Goal: Check status

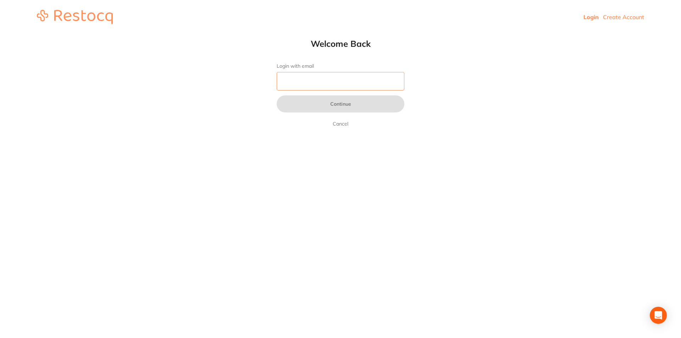
click at [312, 79] on input "Login with email" at bounding box center [341, 81] width 128 height 18
type input "[EMAIL_ADDRESS][DOMAIN_NAME]"
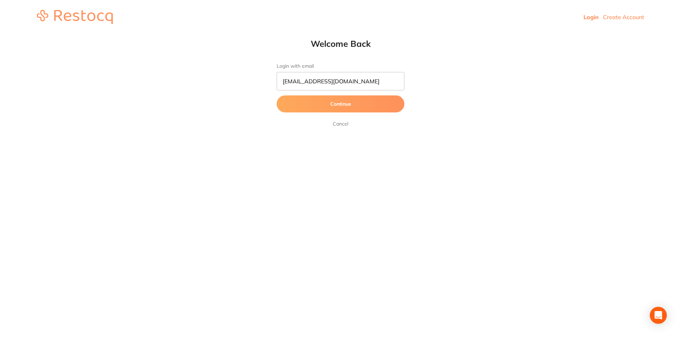
click at [363, 107] on button "Continue" at bounding box center [341, 103] width 128 height 17
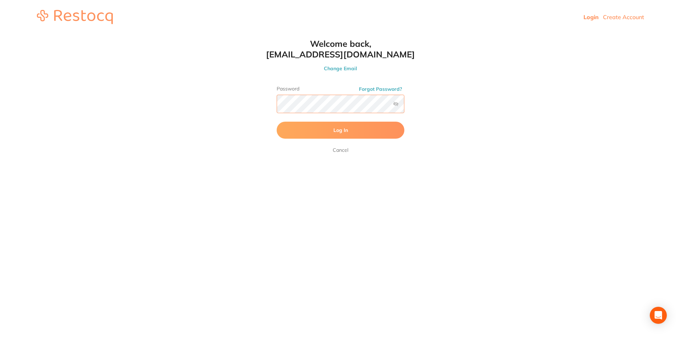
click at [277, 122] on button "Log In" at bounding box center [341, 130] width 128 height 17
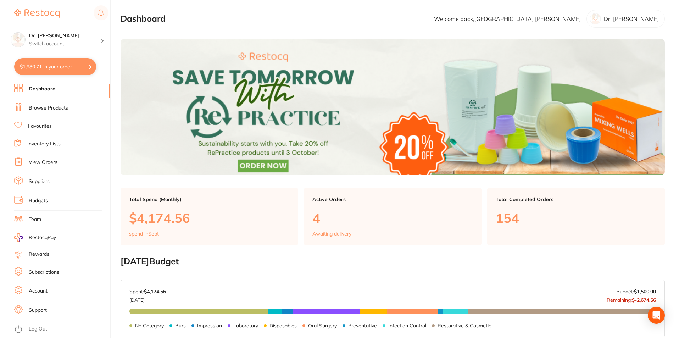
click at [40, 162] on link "View Orders" at bounding box center [43, 162] width 29 height 7
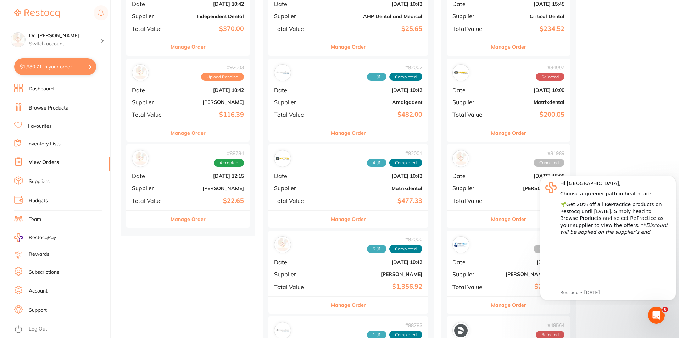
click at [313, 270] on div "# 92000 5 Completed Date [DATE] 10:42 Supplier [PERSON_NAME] Total Value $1,356…" at bounding box center [348, 263] width 160 height 66
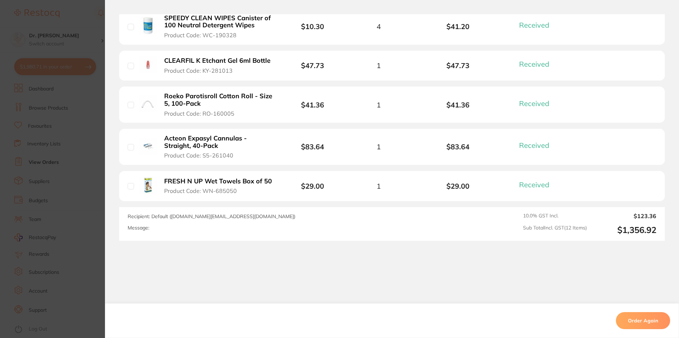
scroll to position [532, 0]
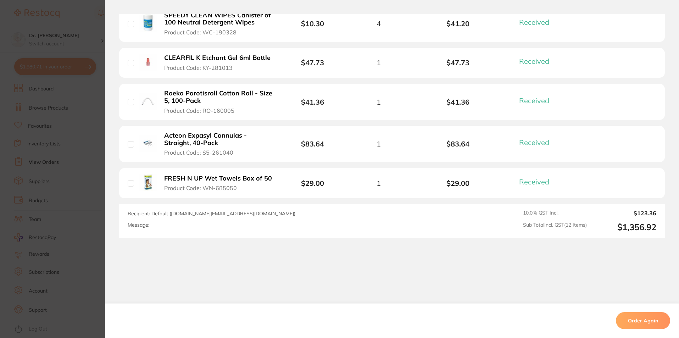
click at [78, 30] on section "Order ID: Restocq- 92000 Order Information 12 Received Completed Order Date [DA…" at bounding box center [339, 169] width 679 height 338
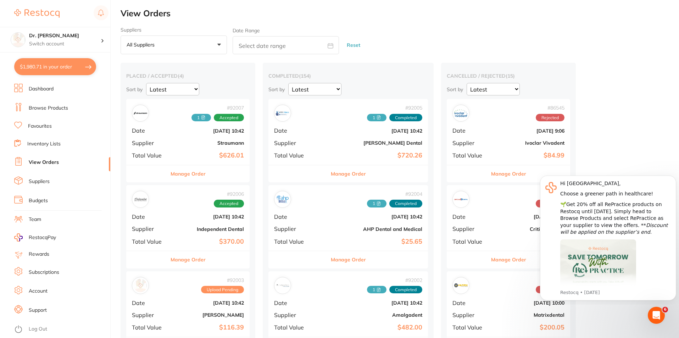
click at [37, 68] on button "$1,980.71 in your order" at bounding box center [55, 66] width 82 height 17
checkbox input "true"
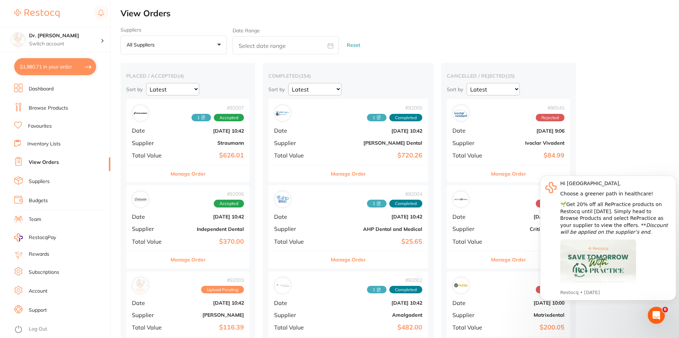
checkbox input "true"
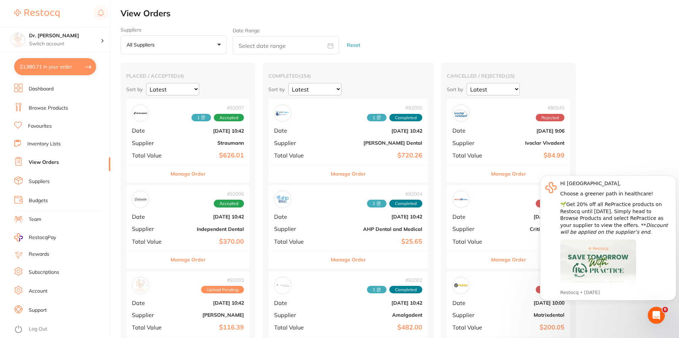
checkbox input "true"
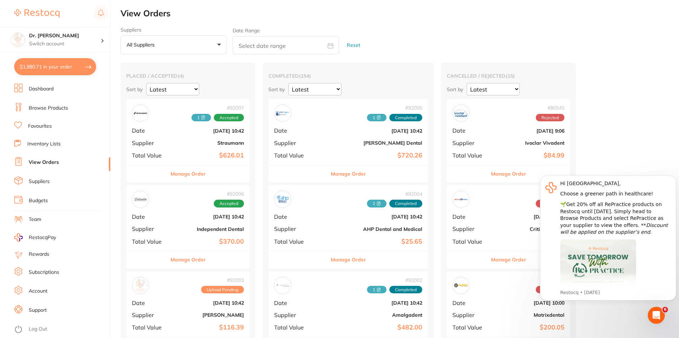
checkbox input "true"
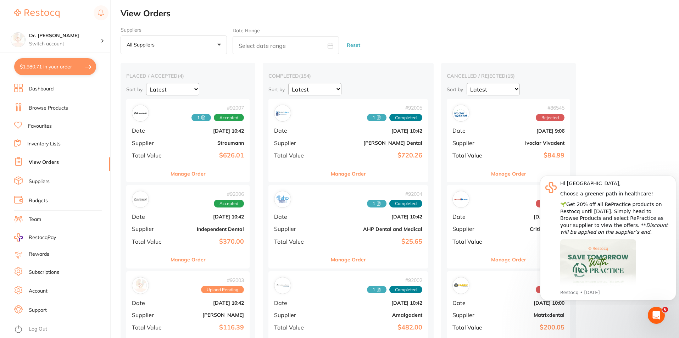
checkbox input "true"
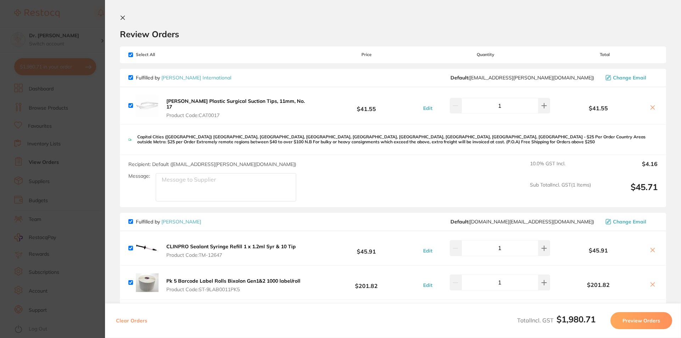
click at [118, 11] on section "Review Orders Your orders are being processed and we will notify you once we ha…" at bounding box center [393, 169] width 576 height 338
click at [119, 17] on section "Review Orders Your orders are being processed and we will notify you once we ha…" at bounding box center [393, 169] width 576 height 338
